Goal: Task Accomplishment & Management: Manage account settings

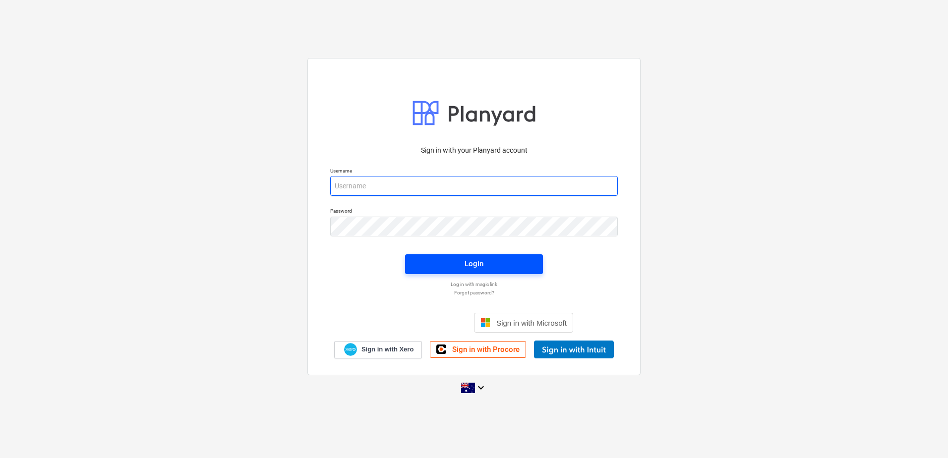
type input "[EMAIL_ADDRESS][DOMAIN_NAME]"
click at [484, 262] on span "Login" at bounding box center [474, 263] width 114 height 13
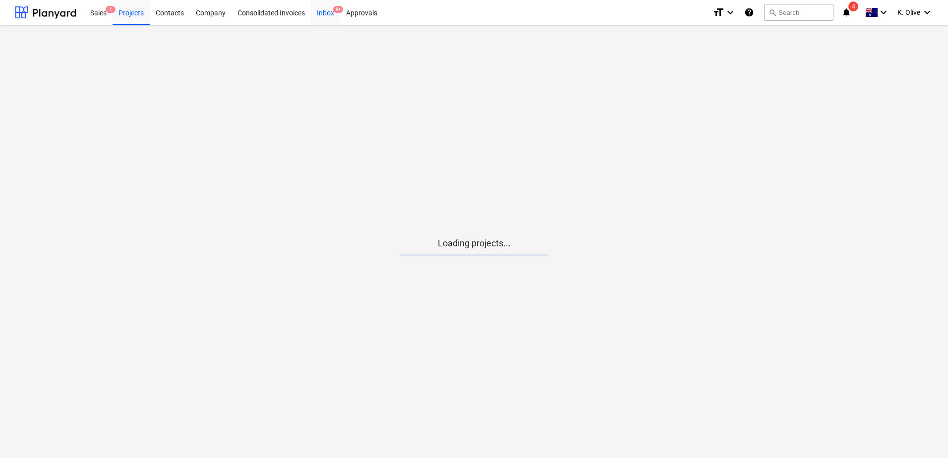
click at [323, 14] on div "Inbox 9+" at bounding box center [325, 12] width 29 height 25
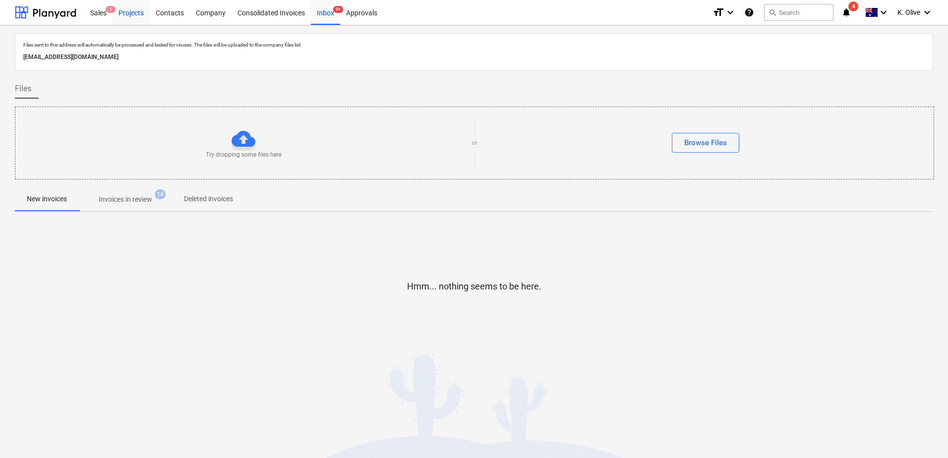
click at [131, 12] on div "Projects" at bounding box center [131, 12] width 37 height 25
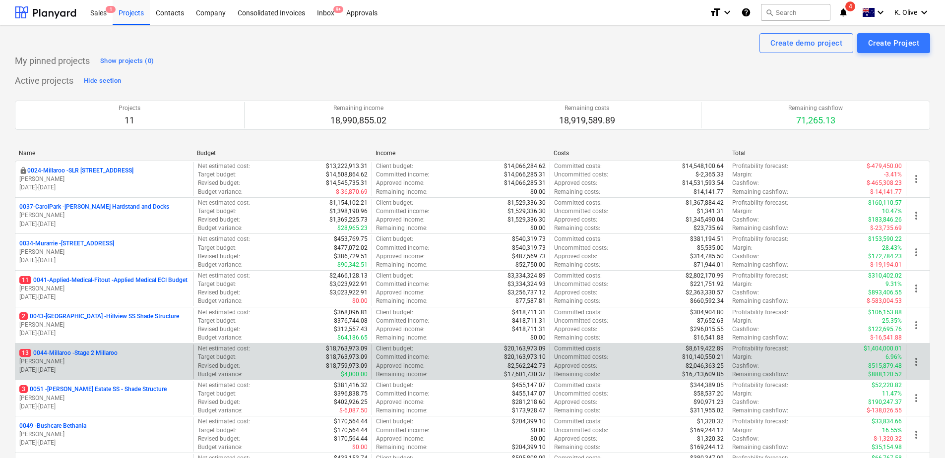
click at [98, 352] on p "13 0044-Millaroo - Stage 2 Millaroo" at bounding box center [68, 353] width 98 height 8
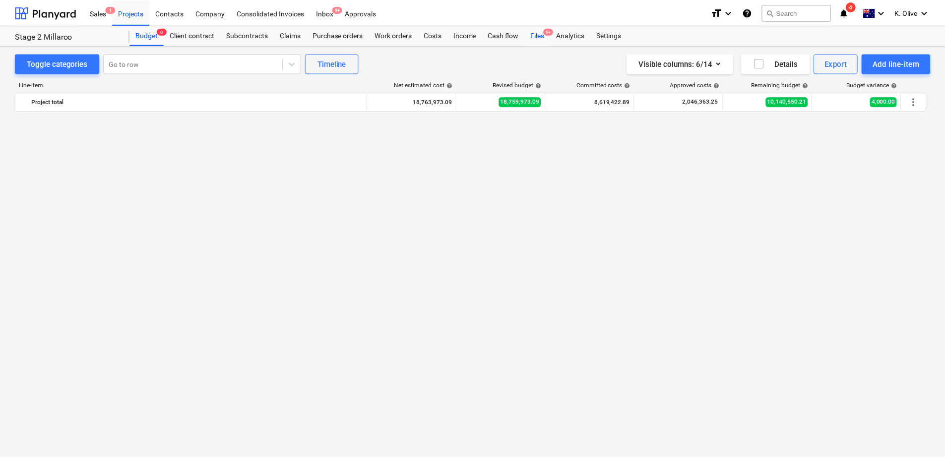
scroll to position [694, 0]
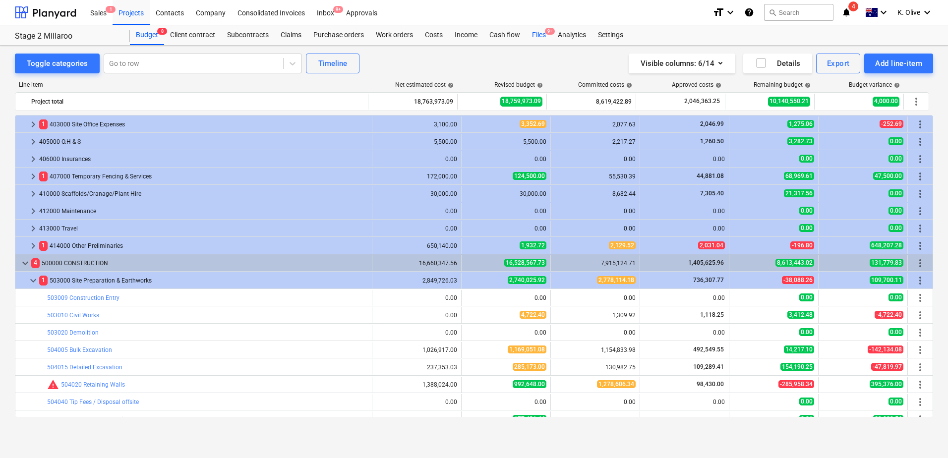
click at [533, 35] on div "Files 9+" at bounding box center [539, 35] width 26 height 20
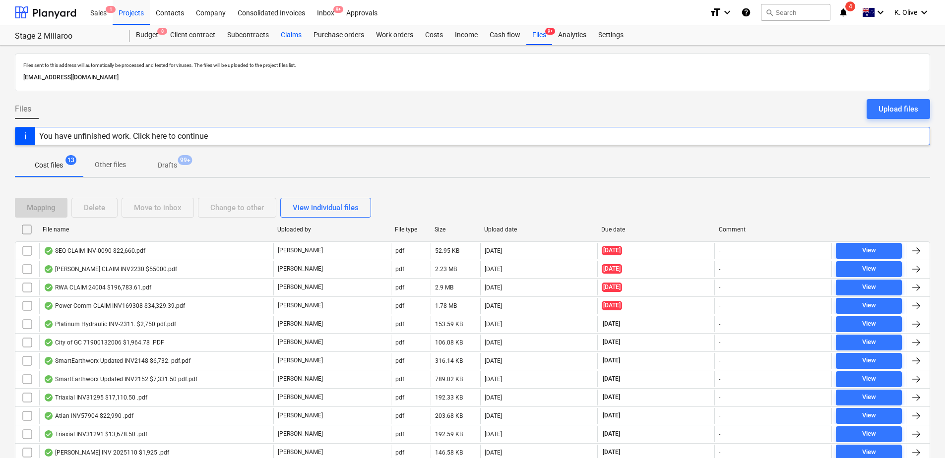
click at [292, 35] on div "Claims" at bounding box center [291, 35] width 33 height 20
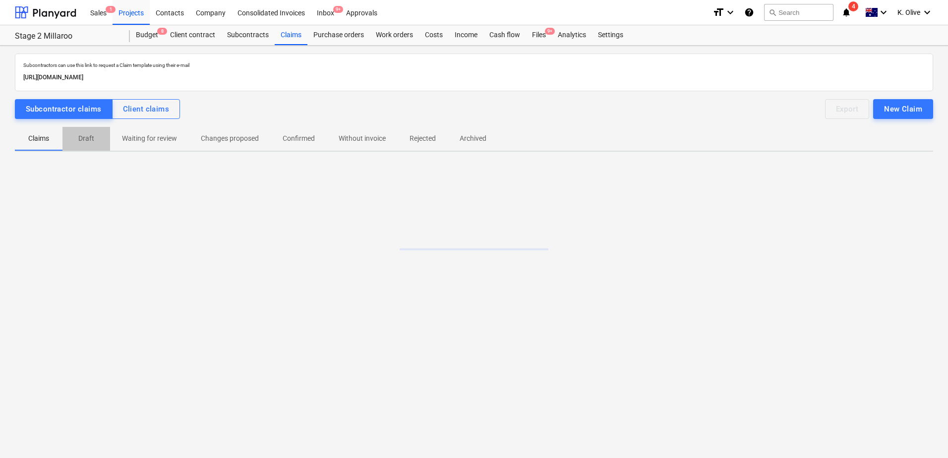
click at [84, 139] on p "Draft" at bounding box center [86, 138] width 24 height 10
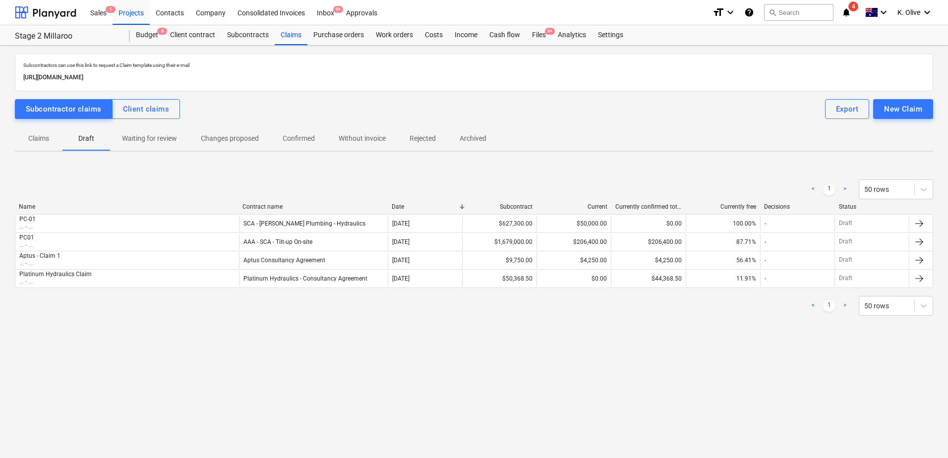
drag, startPoint x: 676, startPoint y: 375, endPoint x: 948, endPoint y: 306, distance: 280.5
click at [675, 375] on div "Subcontractors can use this link to request a Claim template using their e-mail…" at bounding box center [474, 252] width 948 height 413
click at [438, 342] on div "Subcontractors can use this link to request a Claim template using their e-mail…" at bounding box center [474, 252] width 948 height 413
drag, startPoint x: 703, startPoint y: 369, endPoint x: 533, endPoint y: 396, distance: 172.7
click at [701, 368] on div "Subcontractors can use this link to request a Claim template using their e-mail…" at bounding box center [474, 252] width 948 height 413
